Goal: Task Accomplishment & Management: Complete application form

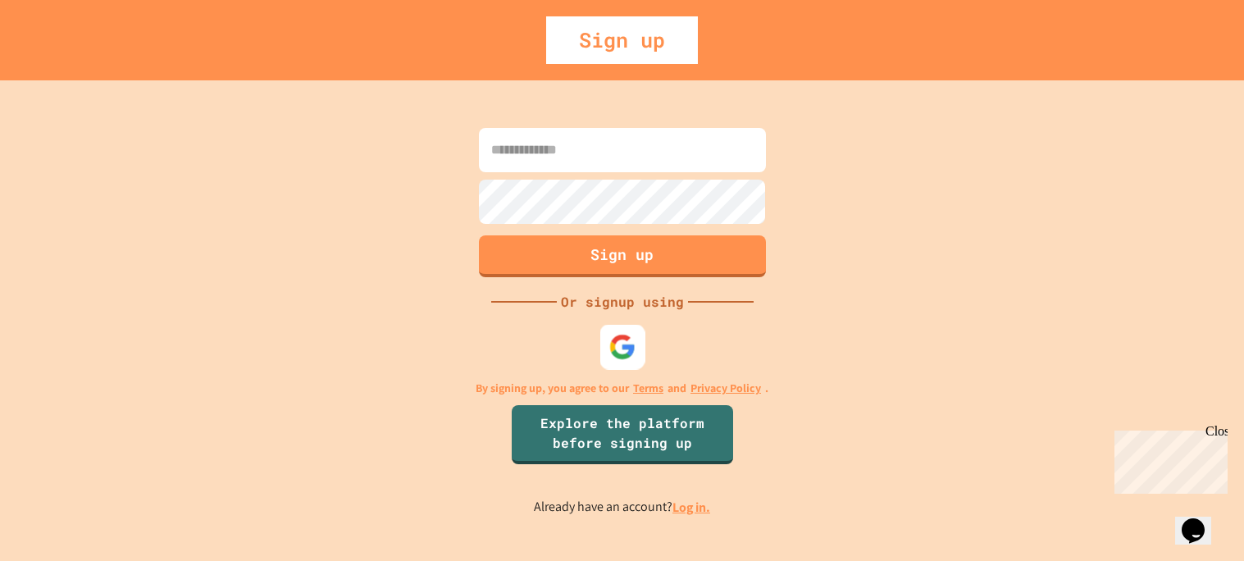
click at [618, 344] on img at bounding box center [621, 346] width 27 height 27
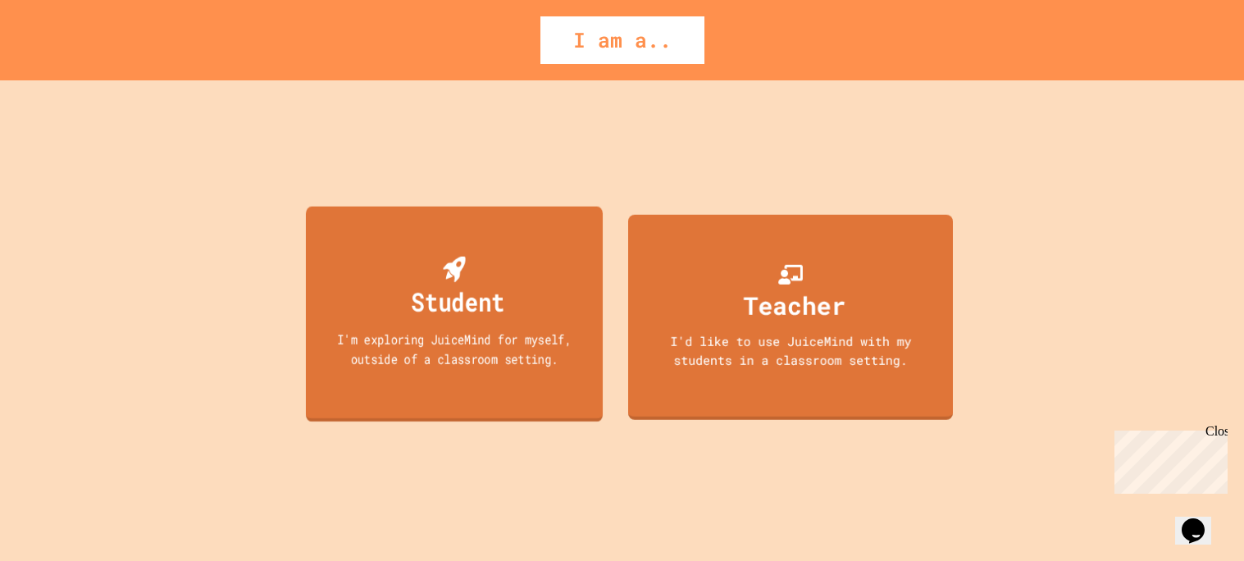
click at [570, 316] on div "Student I'm exploring JuiceMind for myself, outside of a classroom setting." at bounding box center [453, 315] width 297 height 216
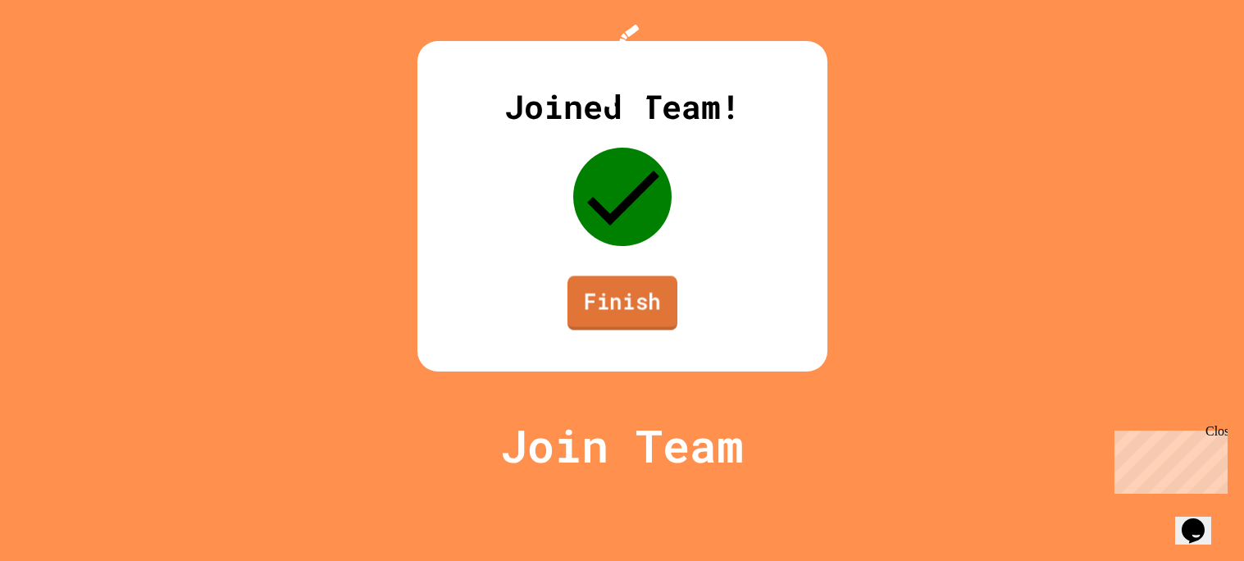
click at [635, 330] on link "Finish" at bounding box center [622, 303] width 110 height 54
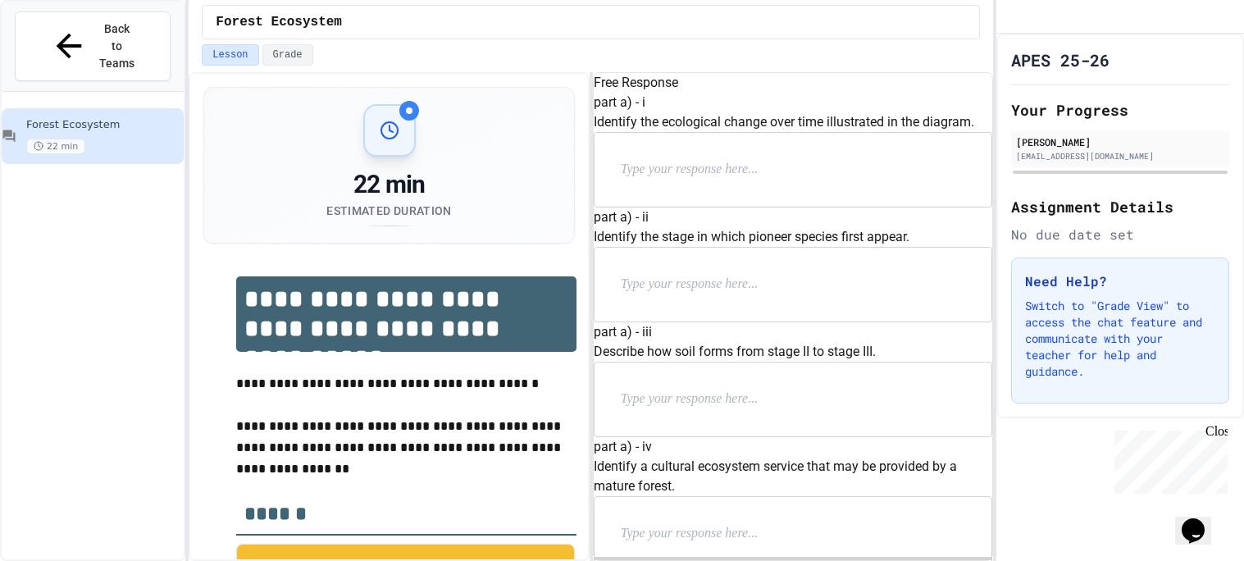
click at [709, 180] on p at bounding box center [727, 169] width 213 height 21
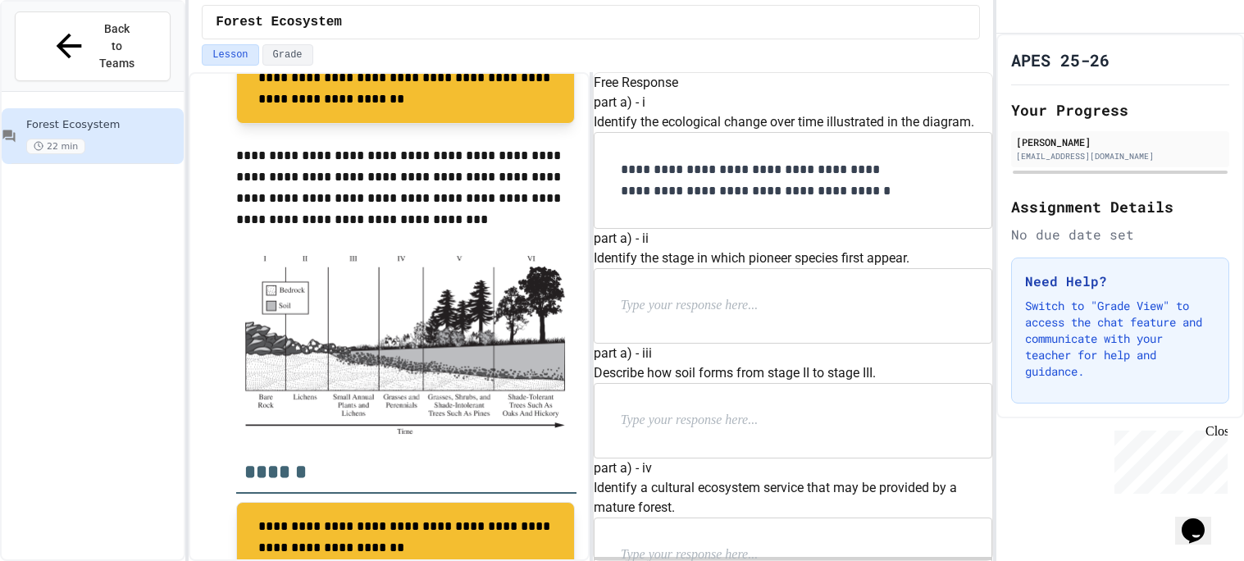
scroll to position [35, 0]
click at [690, 343] on div at bounding box center [793, 306] width 397 height 74
click at [684, 317] on p at bounding box center [727, 305] width 213 height 21
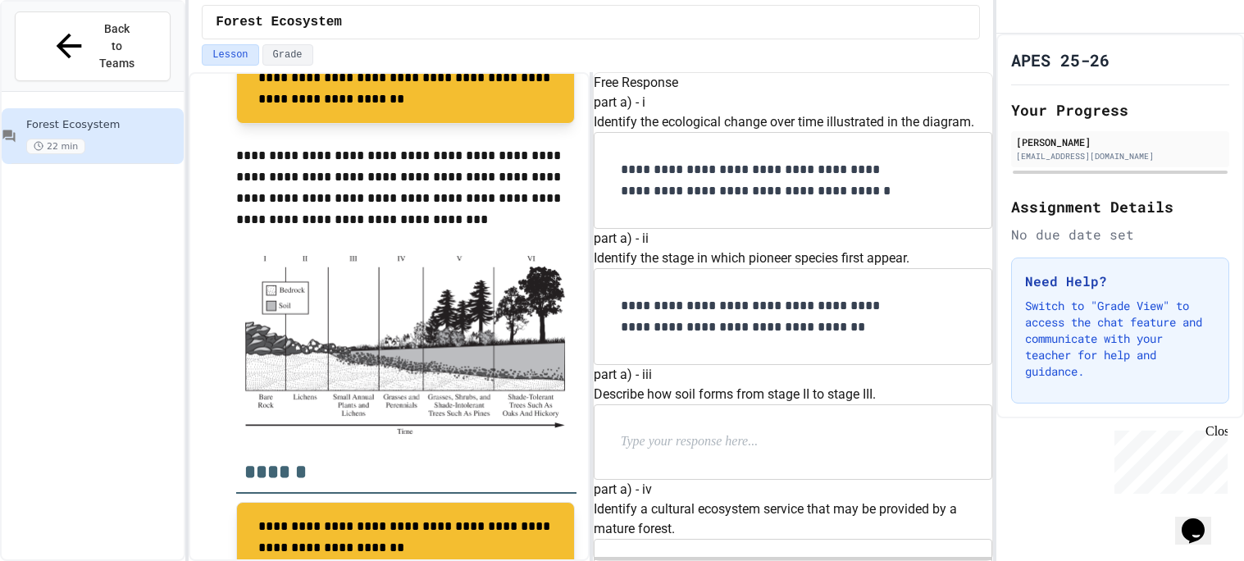
scroll to position [267, 0]
click at [804, 431] on p at bounding box center [727, 441] width 213 height 21
click at [804, 365] on div "part a) - iii Describe how soil forms from stage II to stage III." at bounding box center [793, 422] width 399 height 115
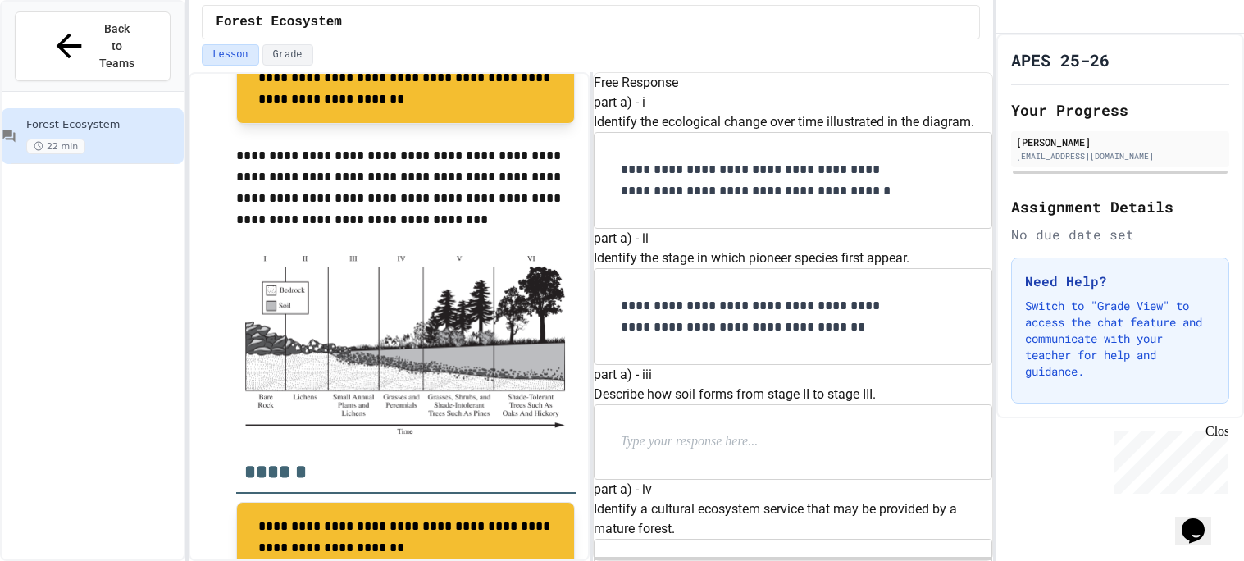
click at [804, 405] on div at bounding box center [793, 442] width 397 height 74
click at [783, 405] on div at bounding box center [793, 442] width 397 height 74
click at [776, 431] on p at bounding box center [727, 441] width 213 height 21
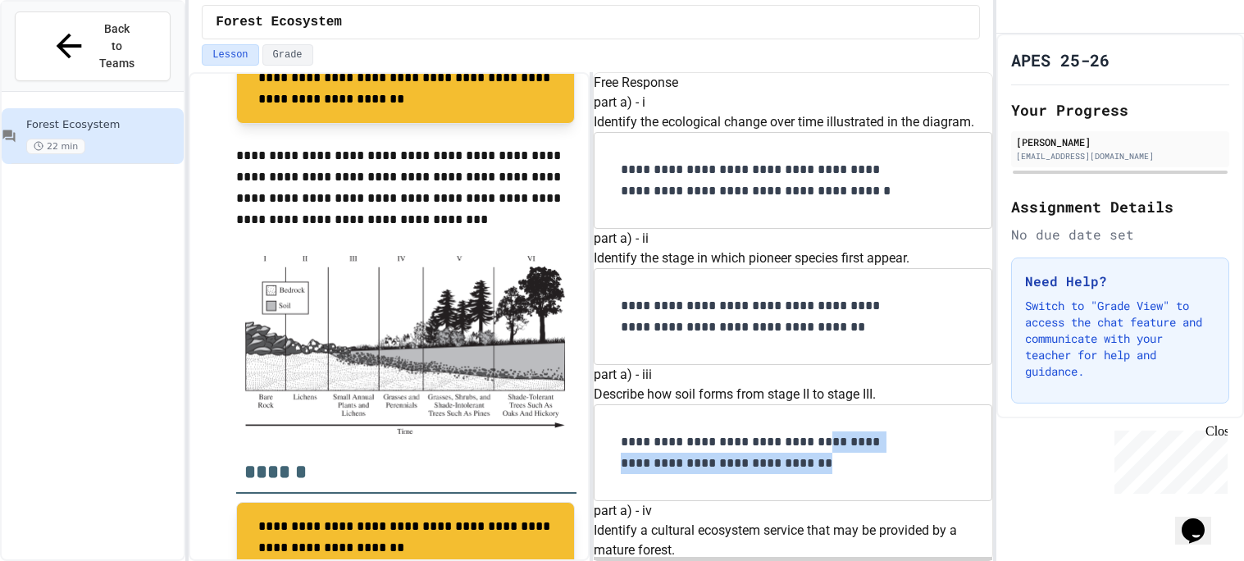
drag, startPoint x: 872, startPoint y: 396, endPoint x: 831, endPoint y: 367, distance: 50.1
click at [831, 431] on p "**********" at bounding box center [766, 452] width 290 height 43
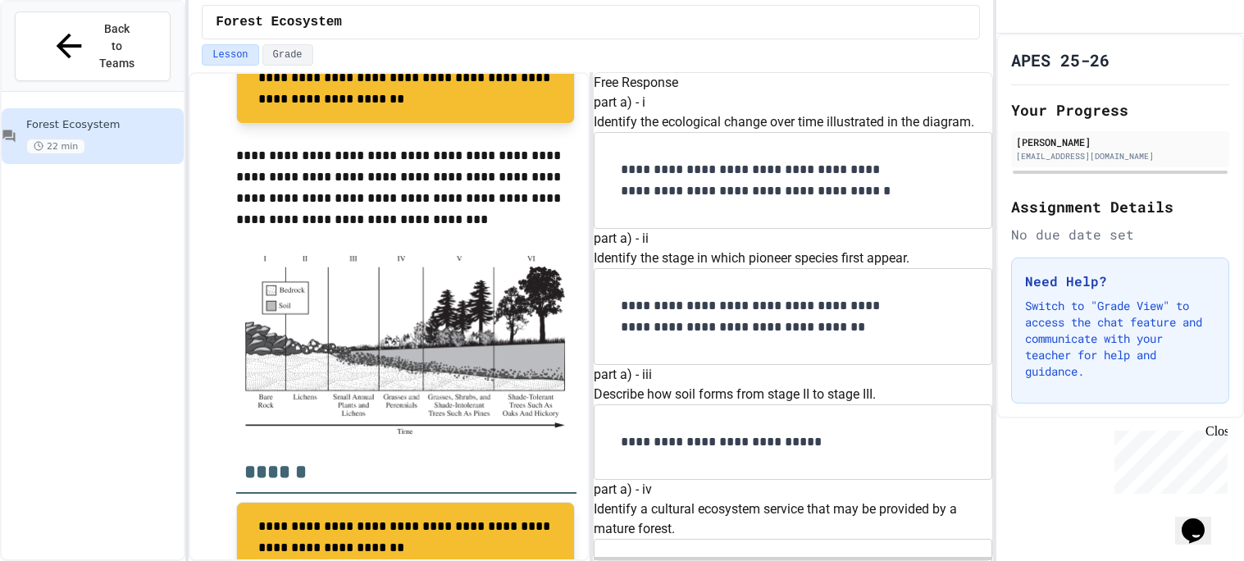
click at [727, 431] on p "**********" at bounding box center [766, 441] width 290 height 21
click at [866, 431] on p "**********" at bounding box center [766, 441] width 290 height 21
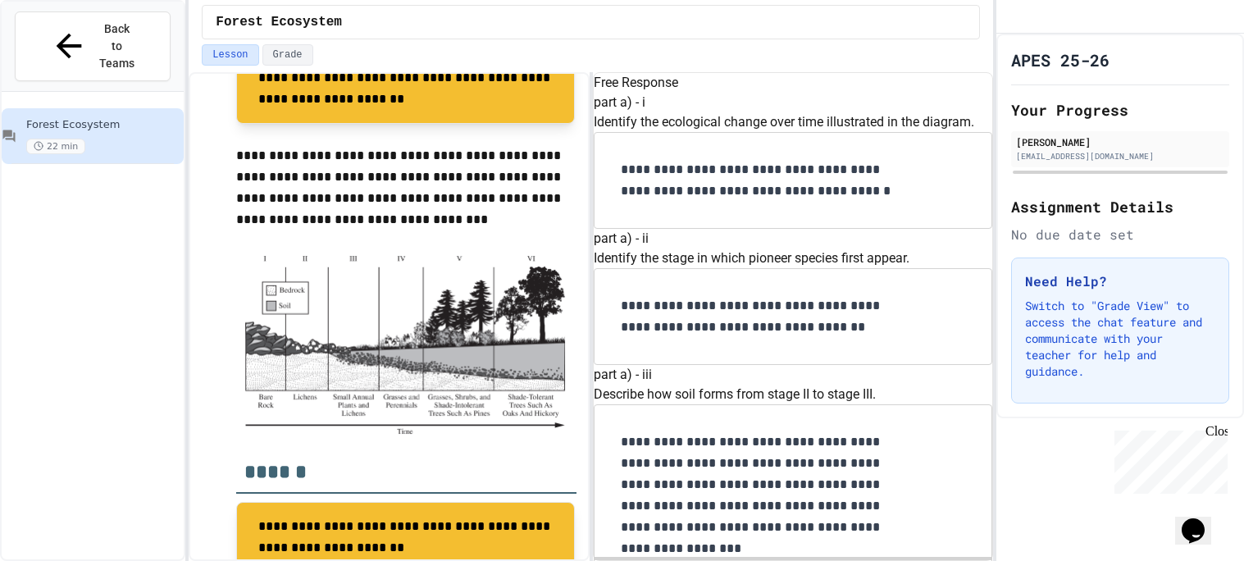
scroll to position [577, 0]
drag, startPoint x: 846, startPoint y: 273, endPoint x: 618, endPoint y: 256, distance: 228.6
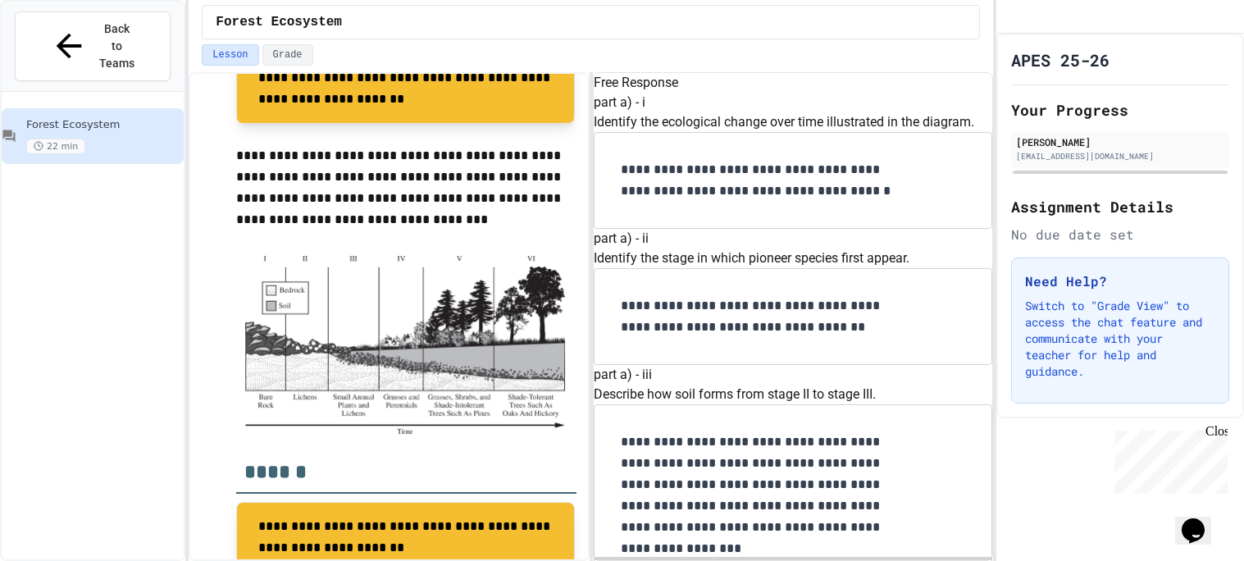
copy p "Identify a cultural ecosystem service that may be provided by a mature forest."
drag, startPoint x: 691, startPoint y: 256, endPoint x: 824, endPoint y: 265, distance: 133.2
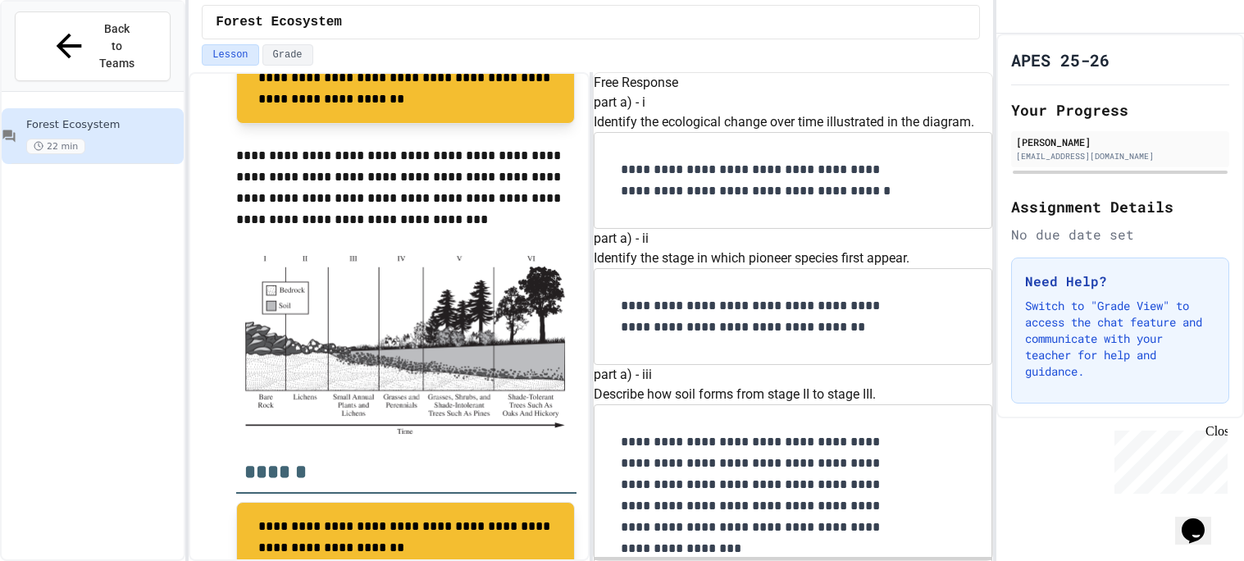
copy p "cultural ecosystem service that may be provided by a mature forest."
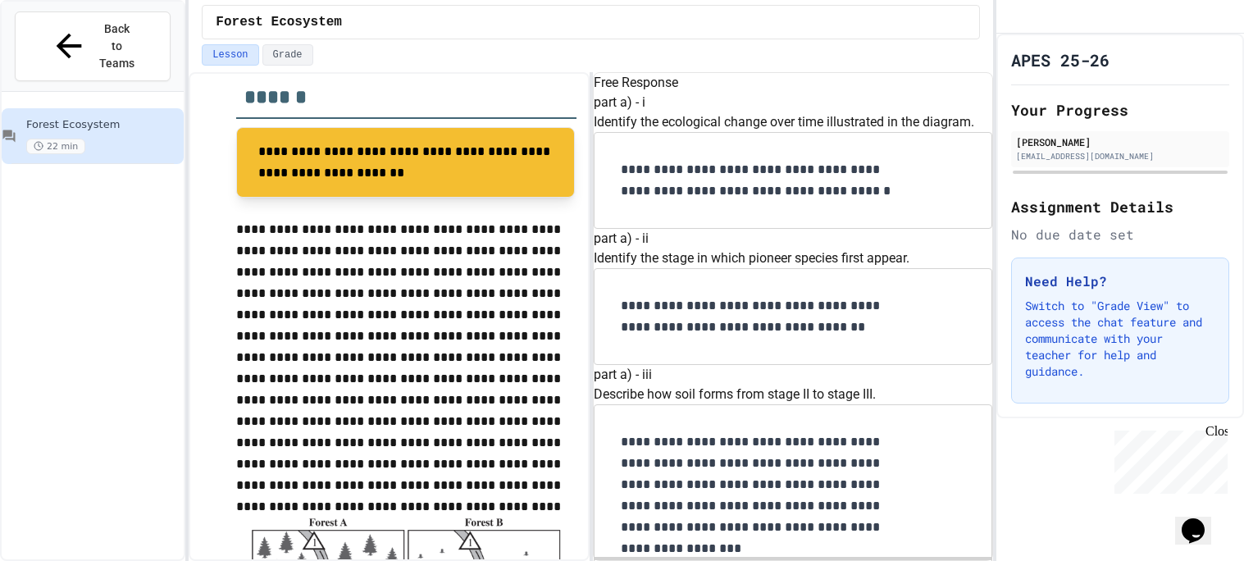
scroll to position [891, 0]
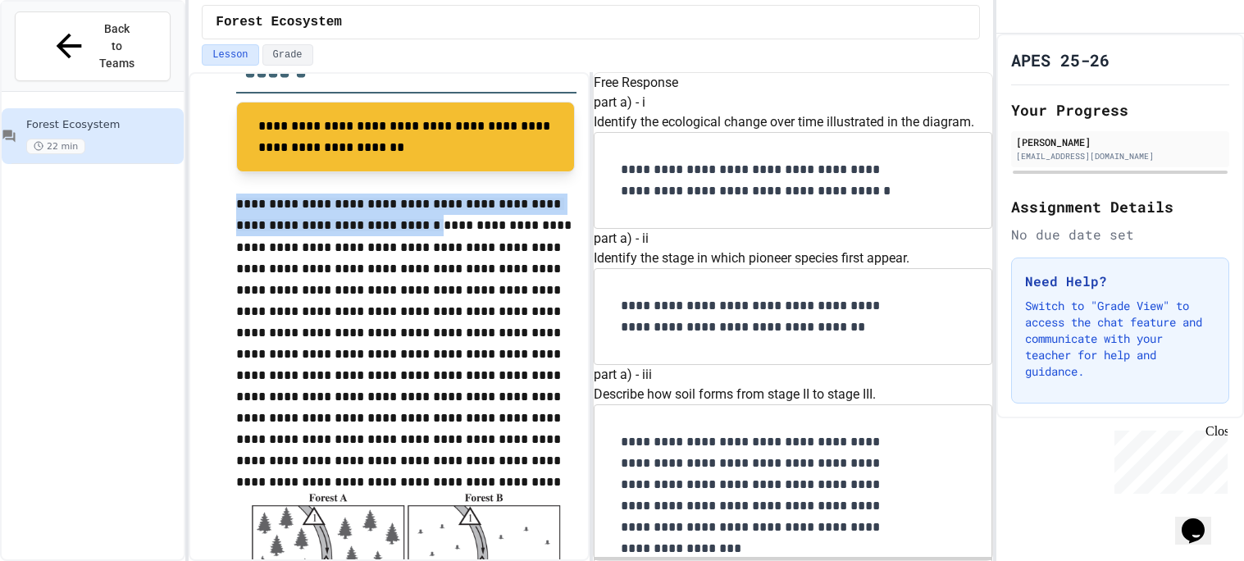
drag, startPoint x: 222, startPoint y: 211, endPoint x: 376, endPoint y: 231, distance: 154.7
click at [376, 231] on div "**********" at bounding box center [388, 243] width 371 height 1749
click at [376, 231] on p "**********" at bounding box center [406, 333] width 340 height 278
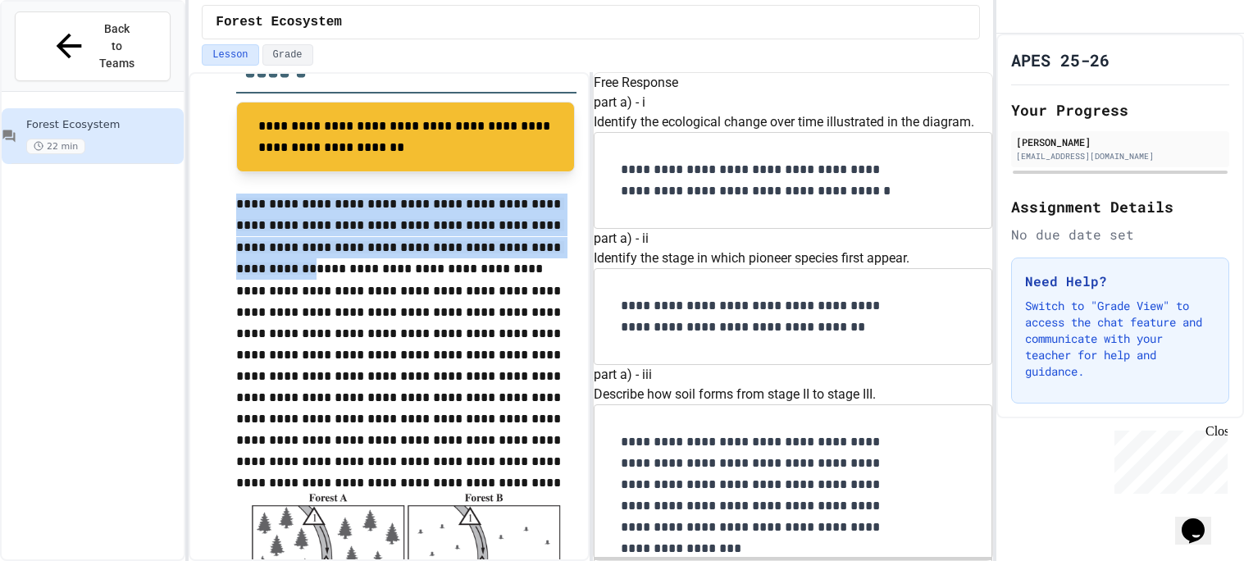
drag, startPoint x: 237, startPoint y: 203, endPoint x: 541, endPoint y: 249, distance: 307.8
click at [541, 249] on p "**********" at bounding box center [406, 333] width 340 height 279
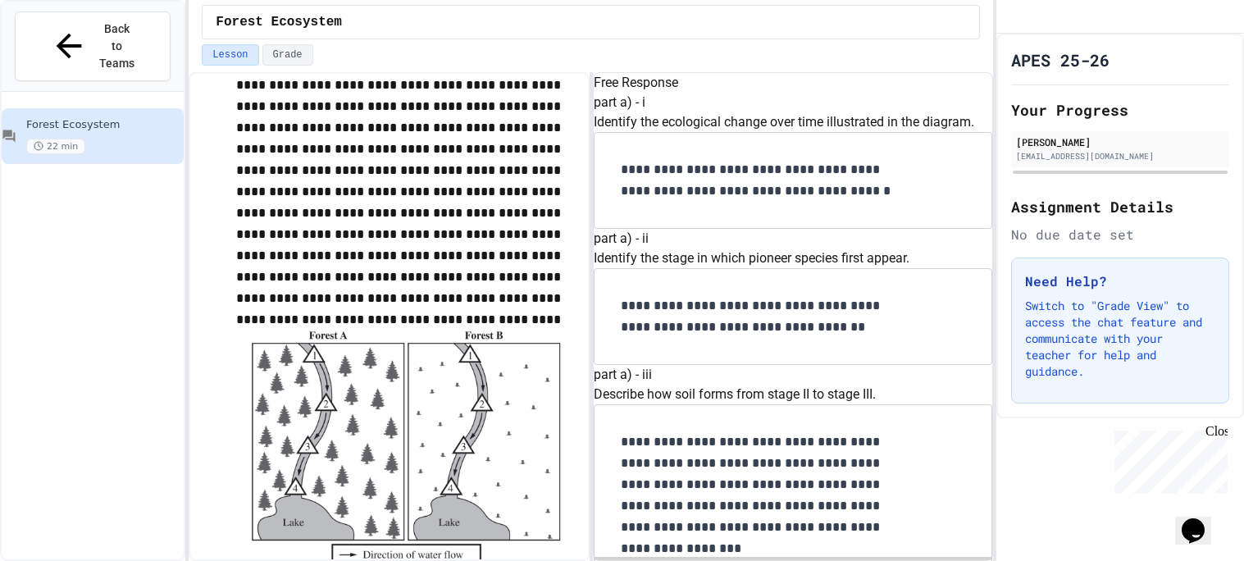
scroll to position [1055, 0]
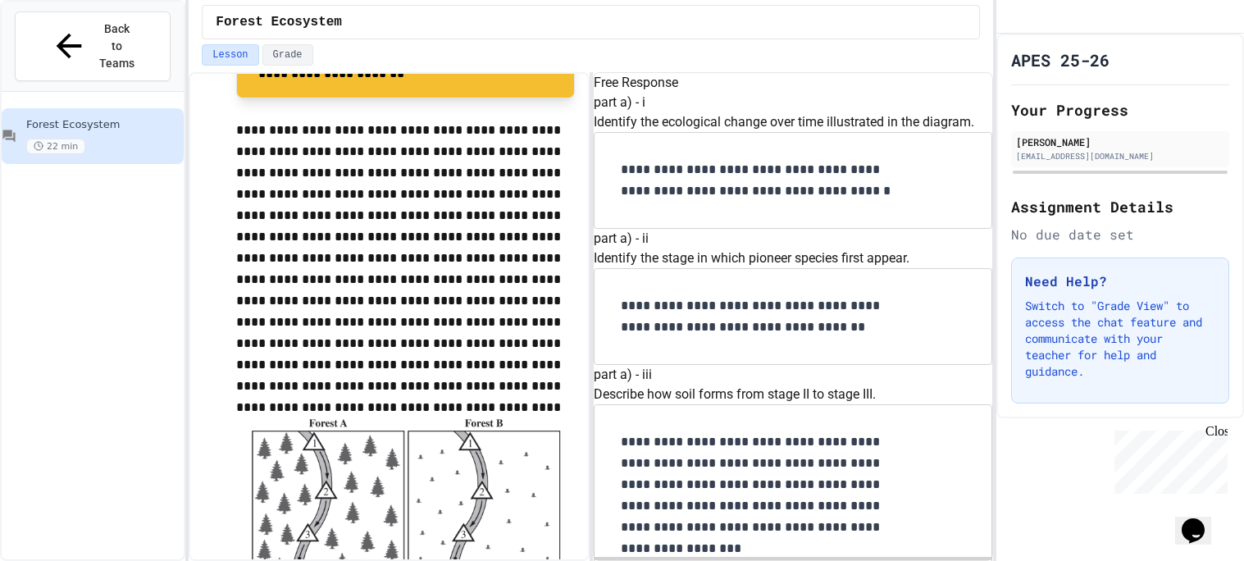
scroll to position [959, 0]
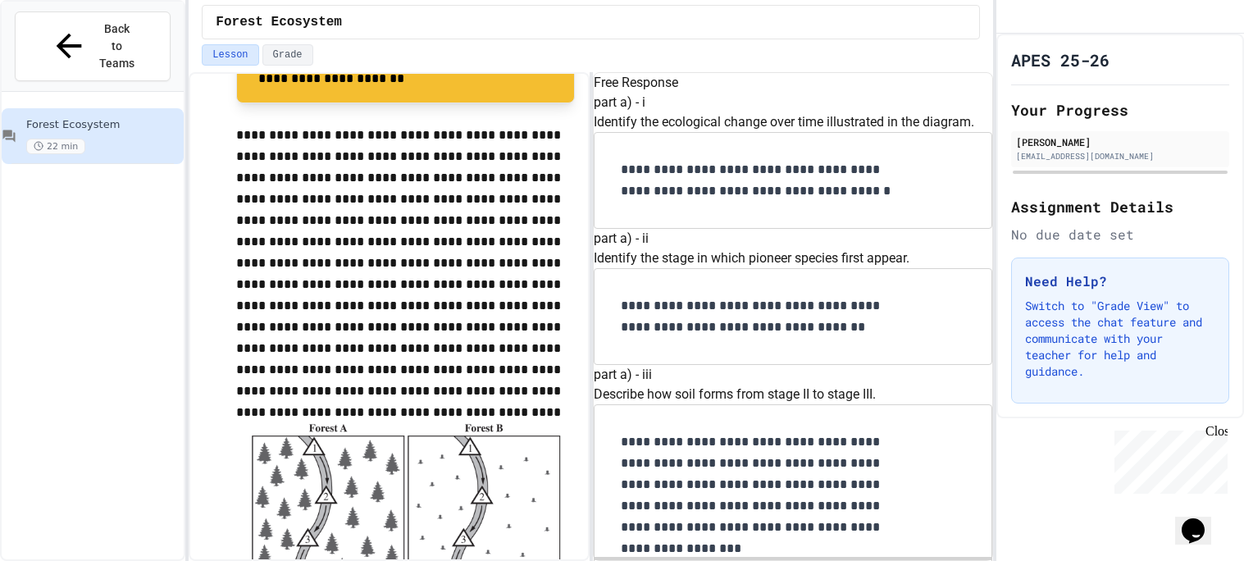
drag, startPoint x: 675, startPoint y: 327, endPoint x: 753, endPoint y: 331, distance: 78.0
drag, startPoint x: 750, startPoint y: 339, endPoint x: 678, endPoint y: 316, distance: 75.0
copy p "a testable hypothesis being investigated by the researchers."
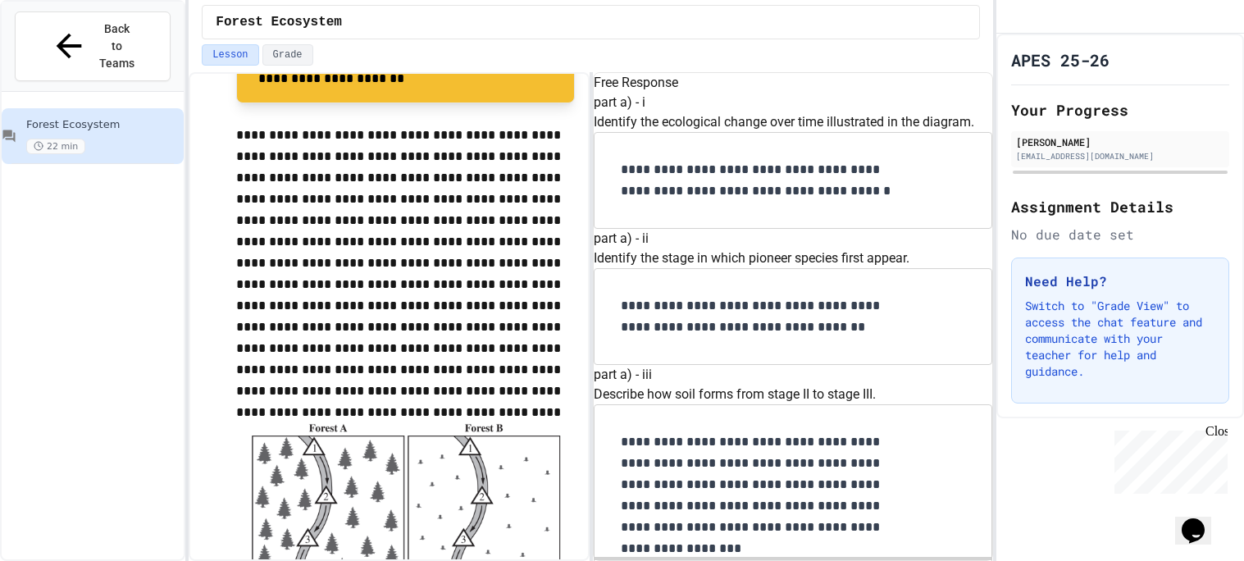
drag, startPoint x: 866, startPoint y: 416, endPoint x: 719, endPoint y: 418, distance: 146.8
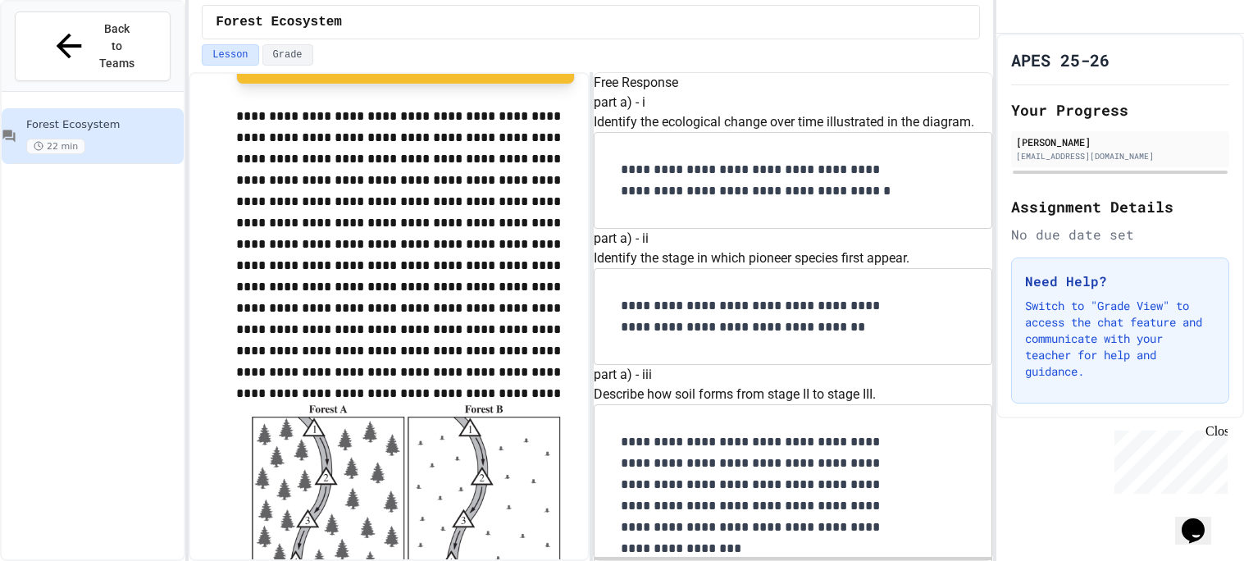
scroll to position [1160, 0]
drag, startPoint x: 834, startPoint y: 399, endPoint x: 848, endPoint y: 368, distance: 33.4
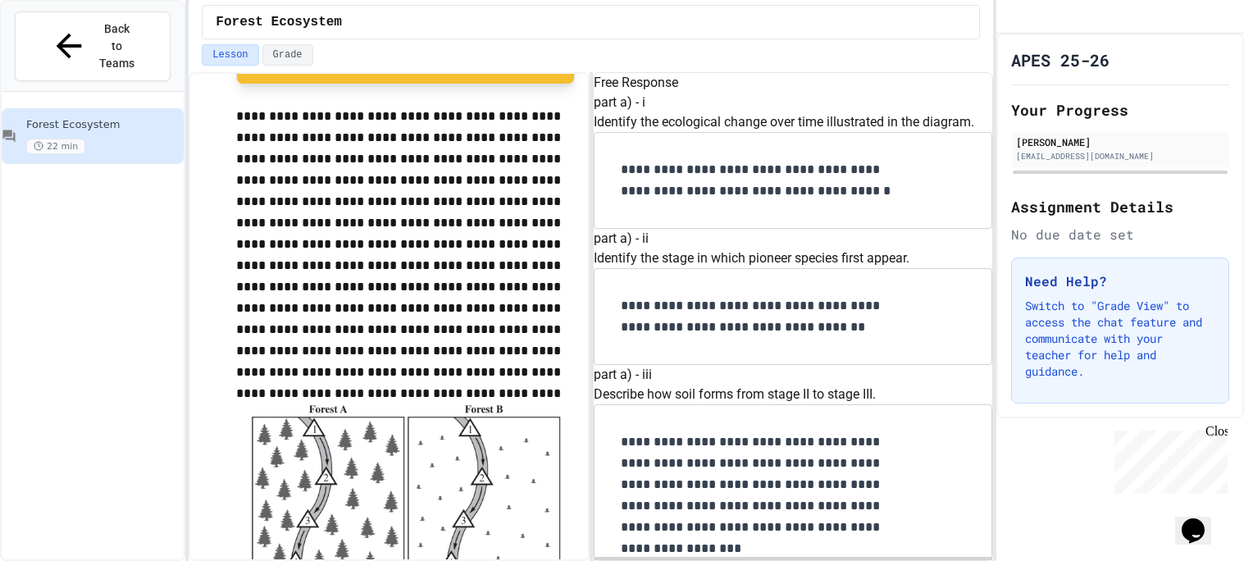
scroll to position [1470, 0]
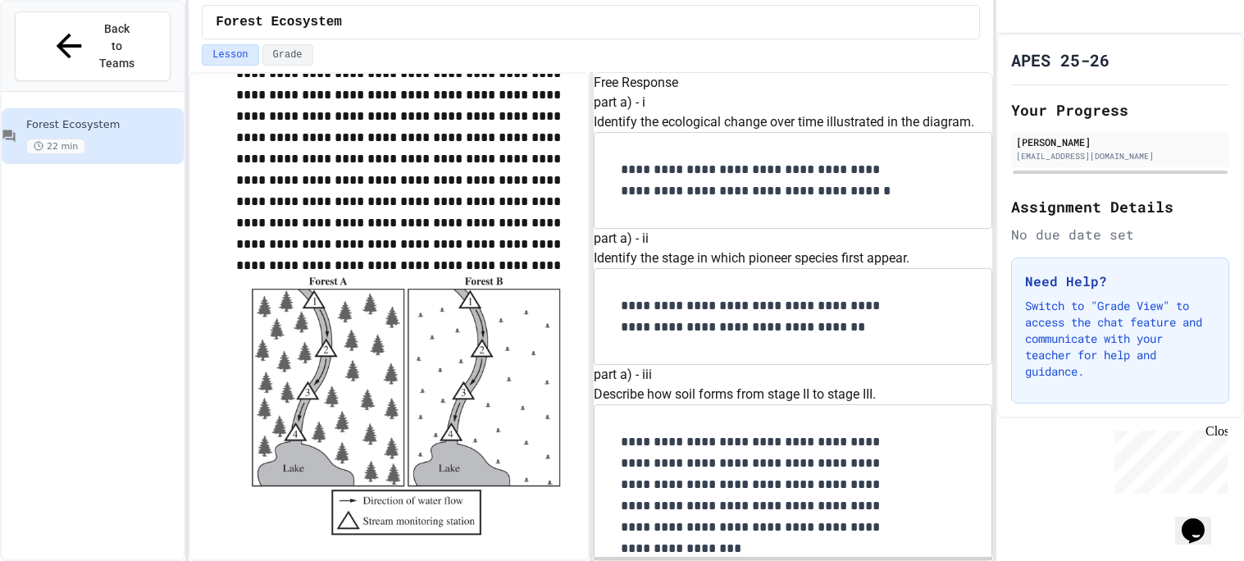
scroll to position [1109, 0]
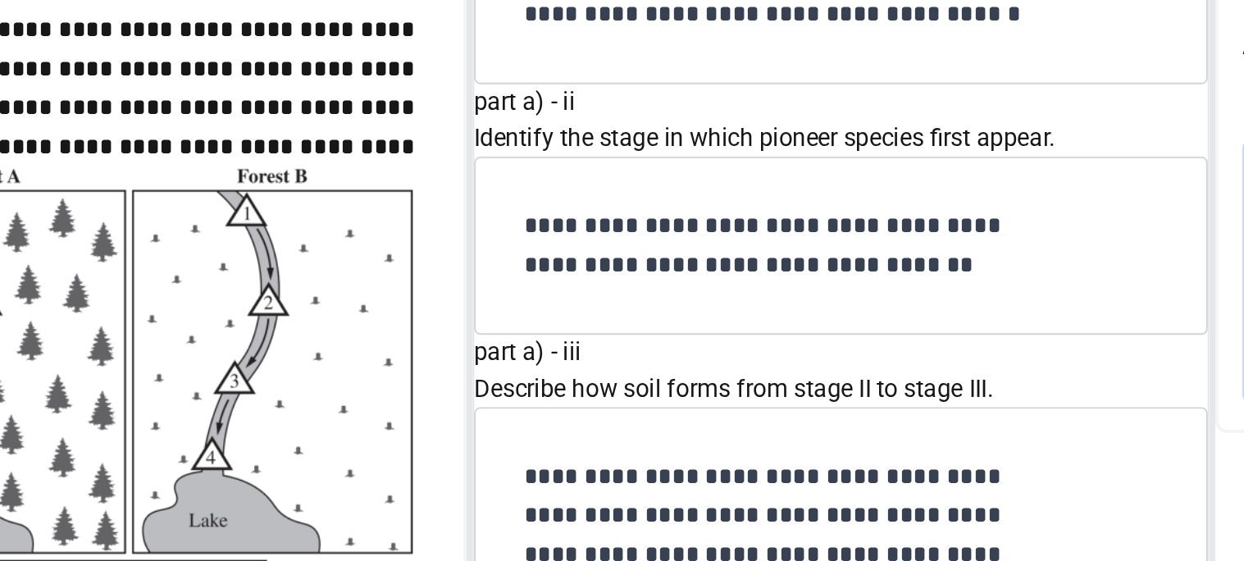
drag, startPoint x: 701, startPoint y: 290, endPoint x: 618, endPoint y: 264, distance: 86.9
copy p "Explain why an indicator of water quality other than temperature could be alter…"
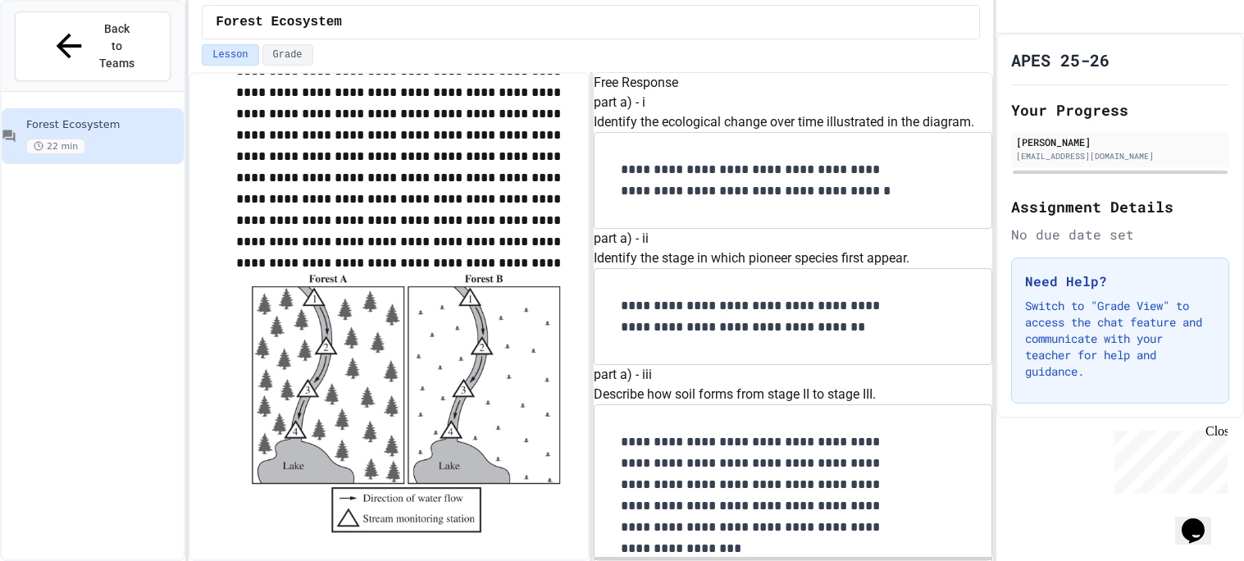
scroll to position [2015, 0]
drag, startPoint x: 618, startPoint y: 362, endPoint x: 855, endPoint y: 393, distance: 238.9
copy p "Explain how the aquatic organisms living in the lake illustrated in the diagram…"
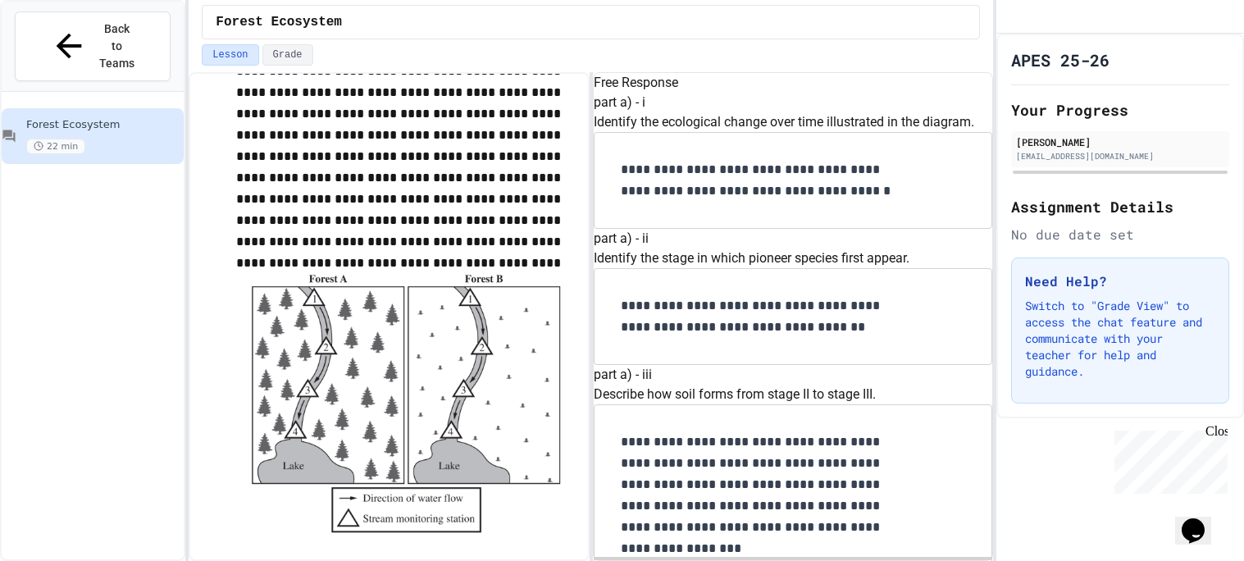
drag, startPoint x: 735, startPoint y: 322, endPoint x: 825, endPoint y: 325, distance: 90.2
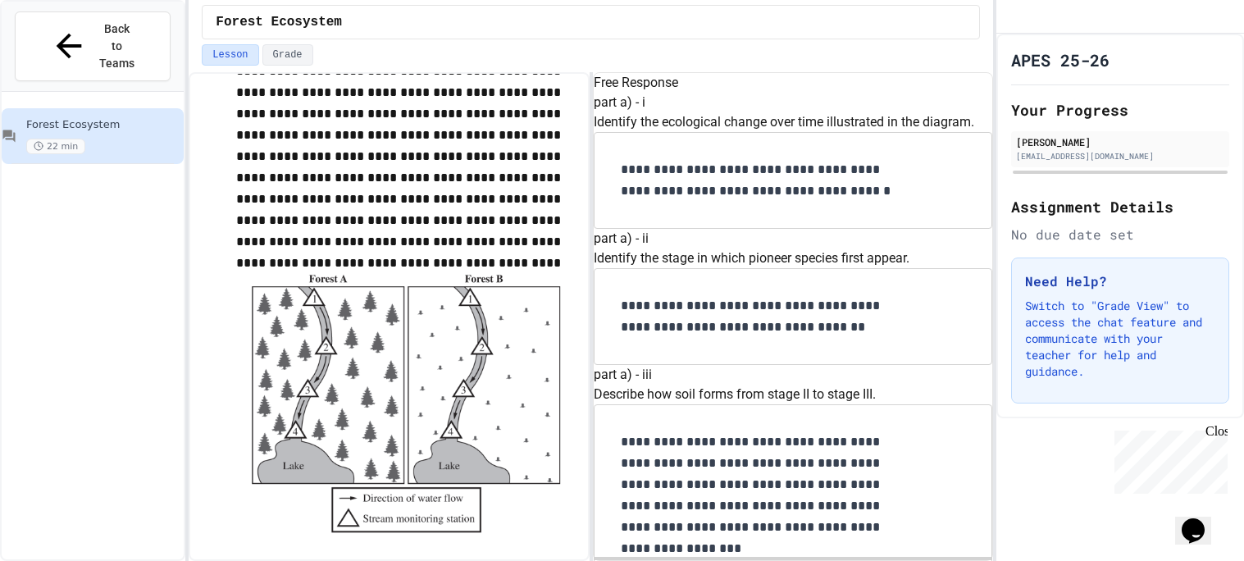
drag, startPoint x: 686, startPoint y: 347, endPoint x: 781, endPoint y: 344, distance: 94.4
drag, startPoint x: 882, startPoint y: 447, endPoint x: 700, endPoint y: 390, distance: 191.4
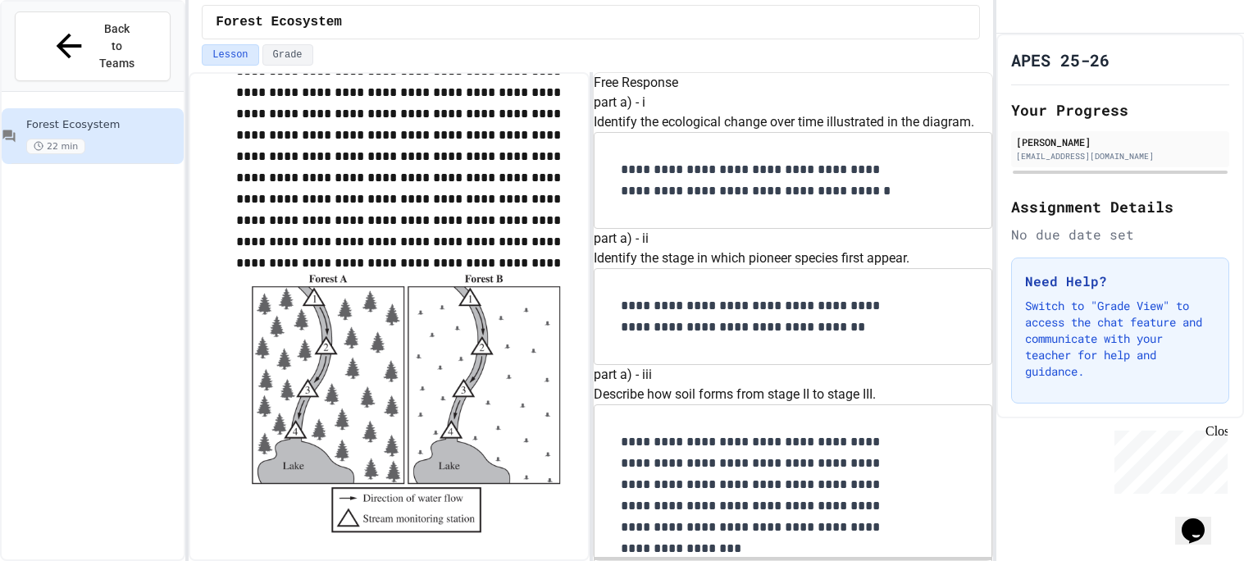
drag, startPoint x: 680, startPoint y: 367, endPoint x: 707, endPoint y: 387, distance: 33.5
drag, startPoint x: 740, startPoint y: 447, endPoint x: 645, endPoint y: 393, distance: 108.7
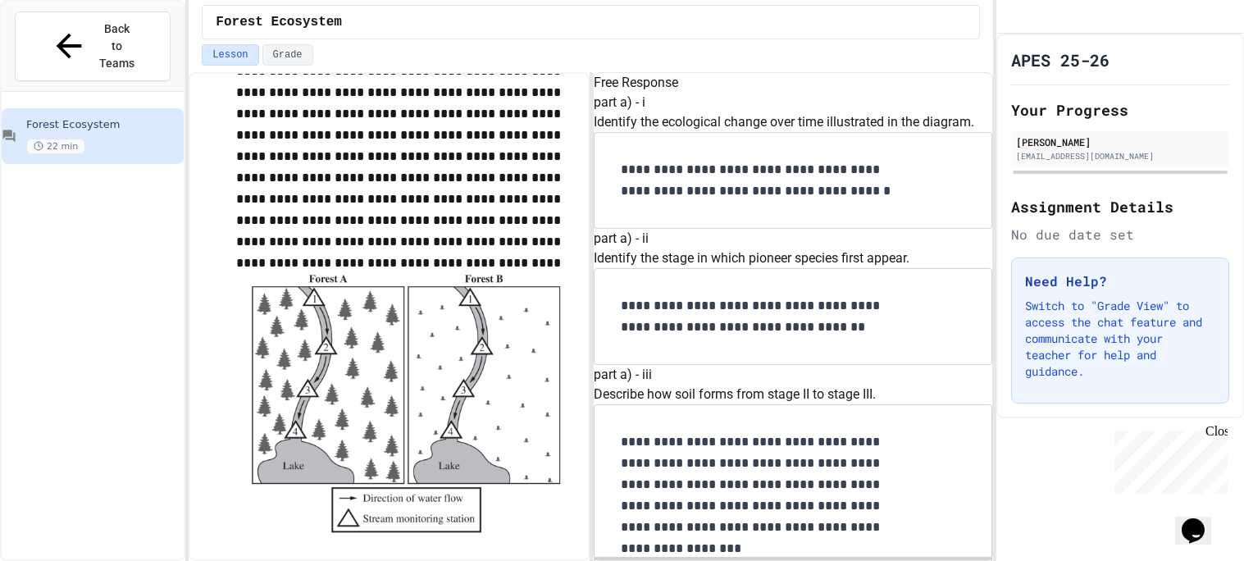
drag, startPoint x: 646, startPoint y: 383, endPoint x: 682, endPoint y: 400, distance: 40.0
drag, startPoint x: 732, startPoint y: 450, endPoint x: 647, endPoint y: 385, distance: 106.5
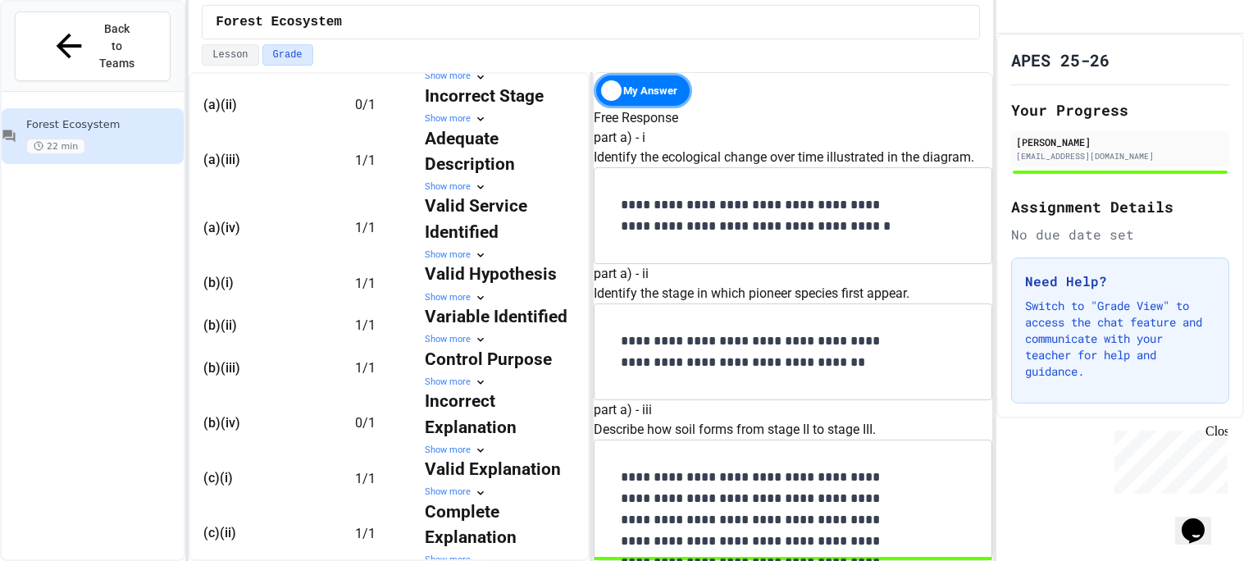
scroll to position [478, 0]
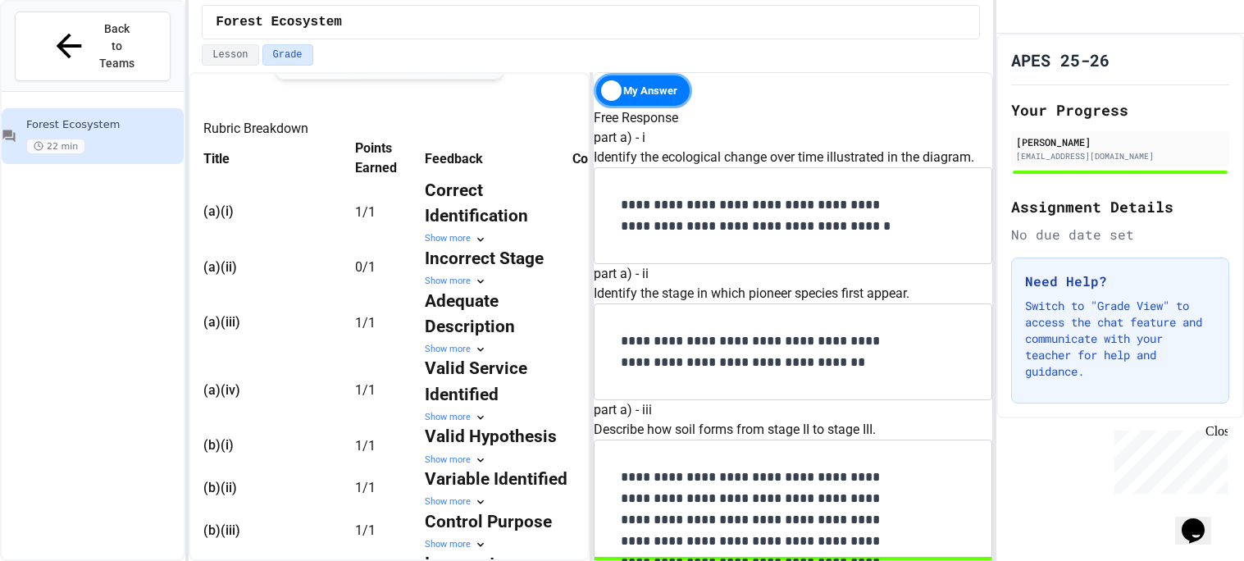
click at [504, 268] on strong "Incorrect Stage" at bounding box center [484, 258] width 119 height 20
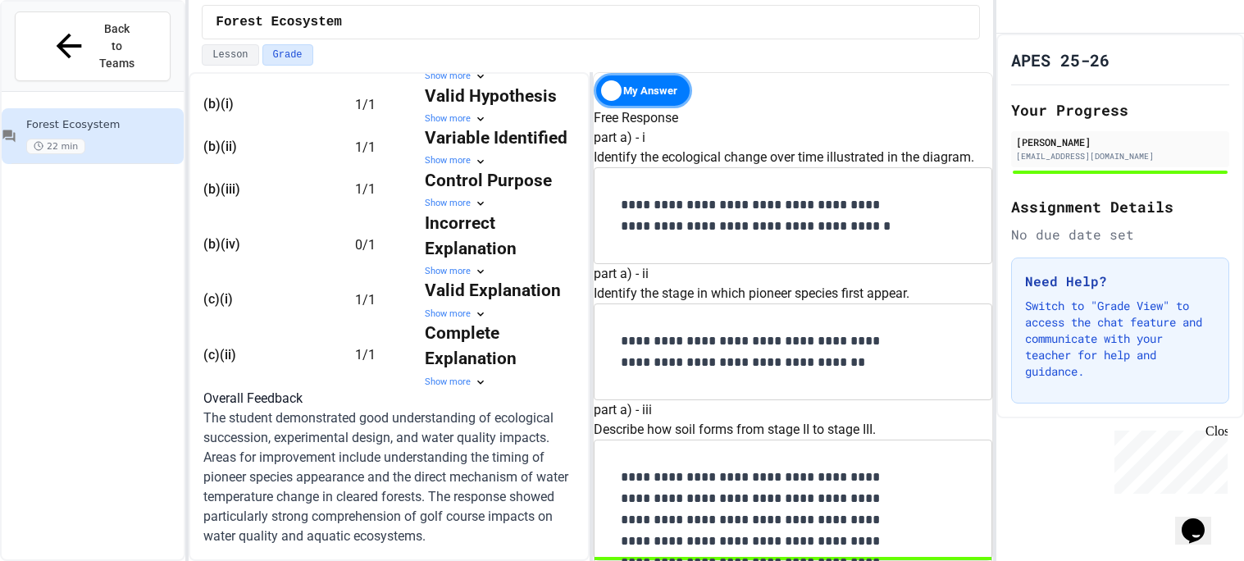
scroll to position [1226, 0]
click at [467, 265] on div "Show more" at bounding box center [499, 272] width 148 height 14
